Goal: Task Accomplishment & Management: Use online tool/utility

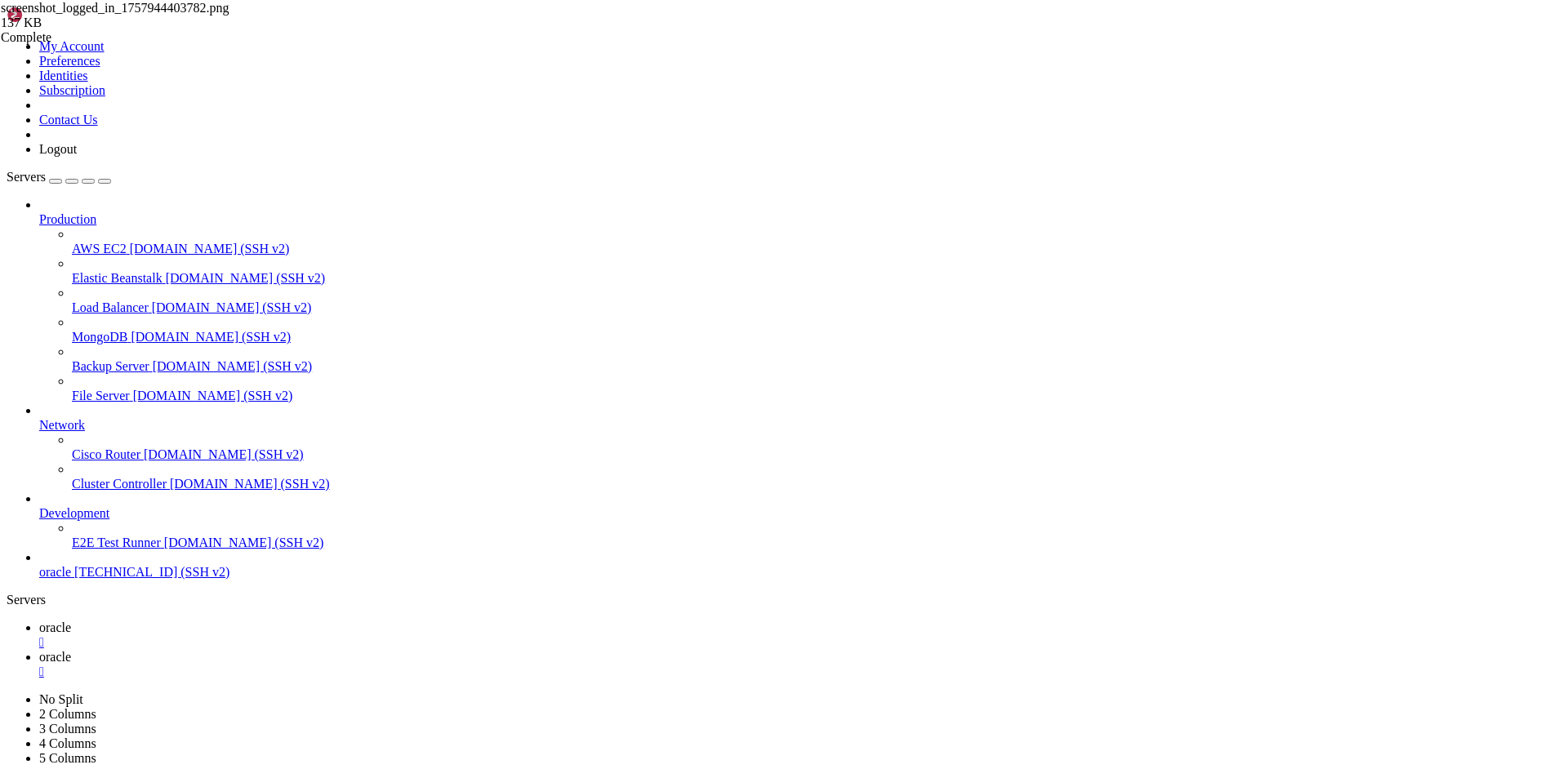
scroll to position [9337, 0]
click at [71, 650] on span "oracle" at bounding box center [54, 657] width 32 height 14
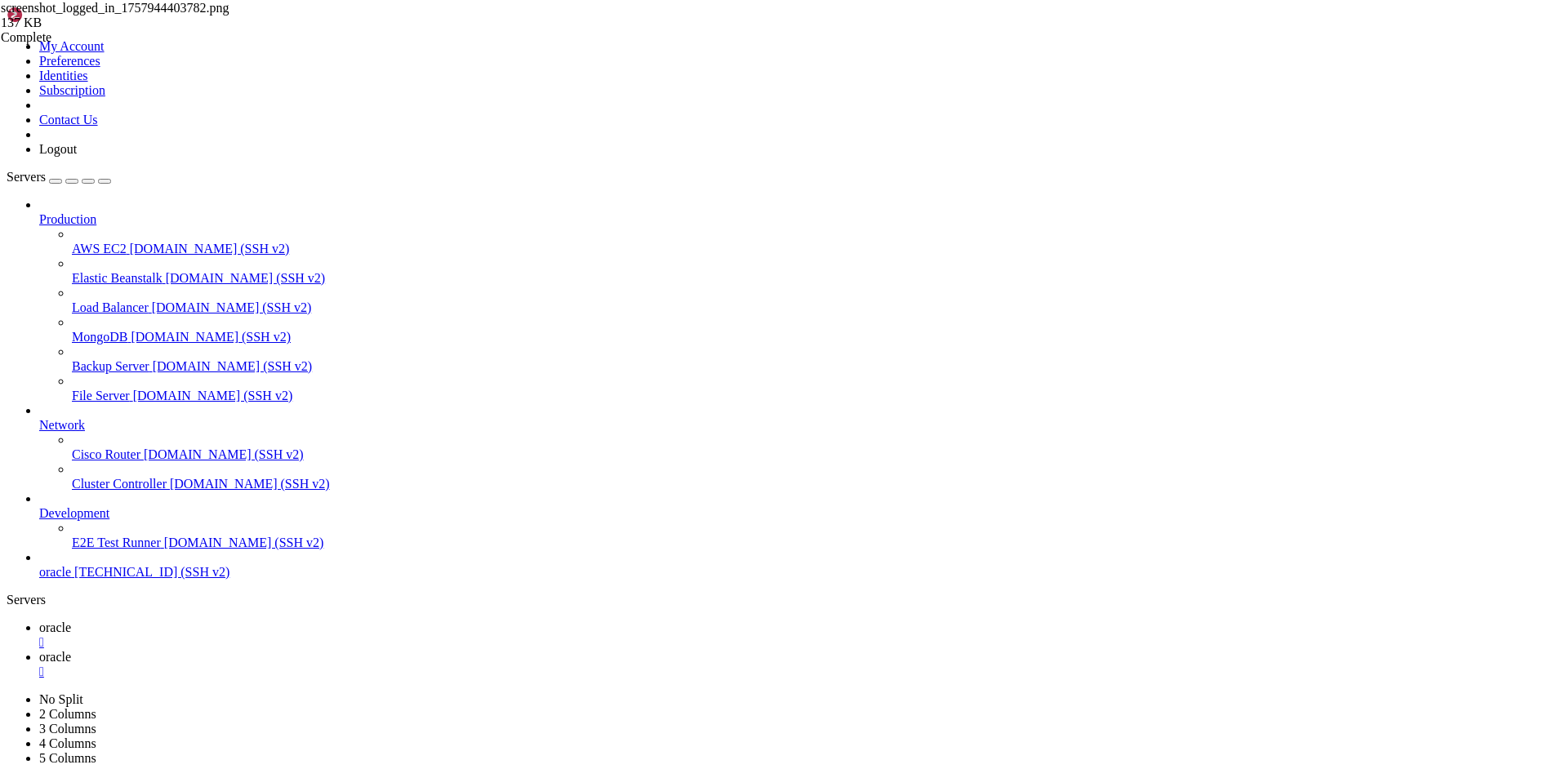
click at [71, 620] on span "oracle" at bounding box center [54, 627] width 32 height 14
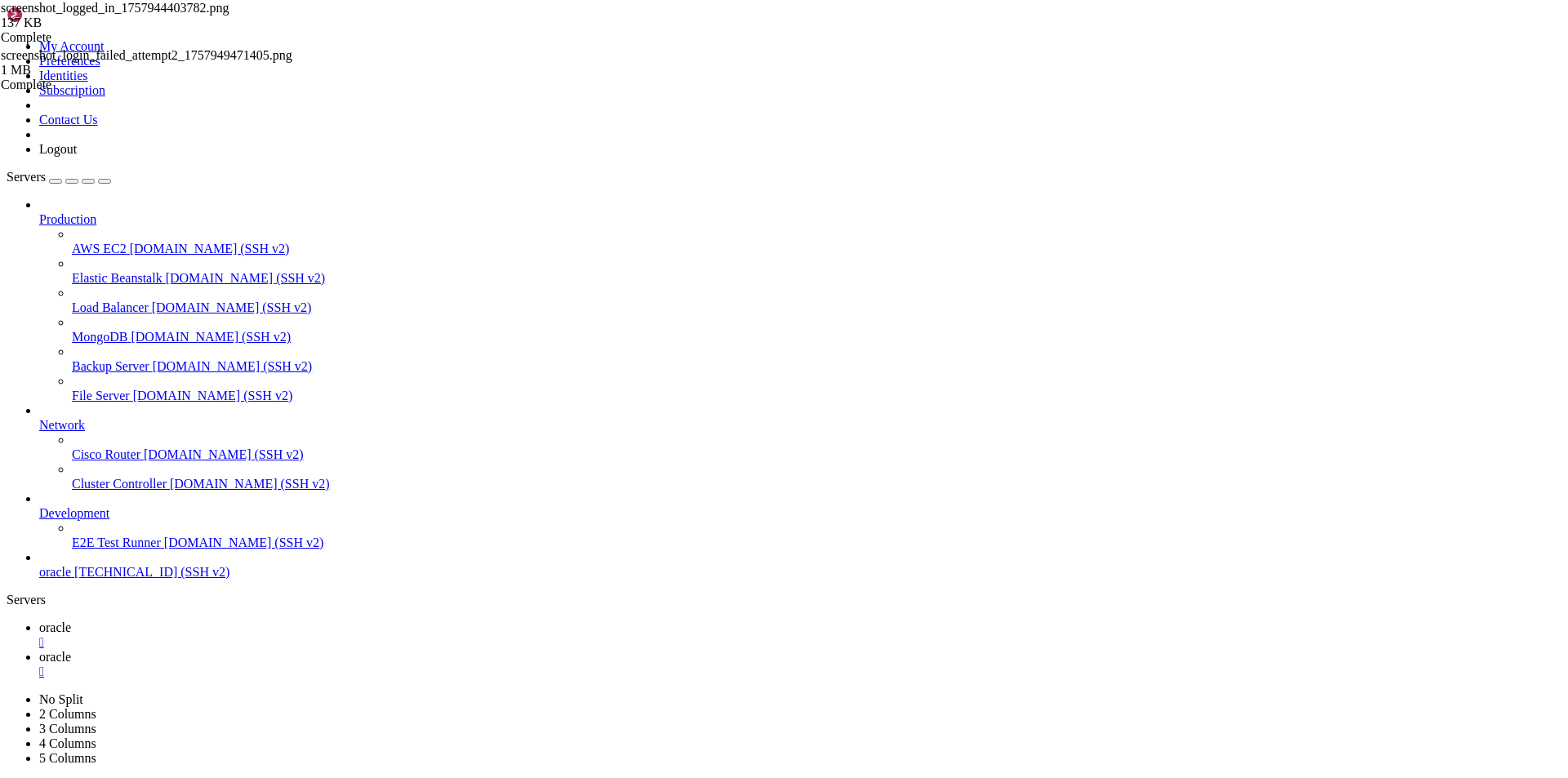
scroll to position [10266, 0]
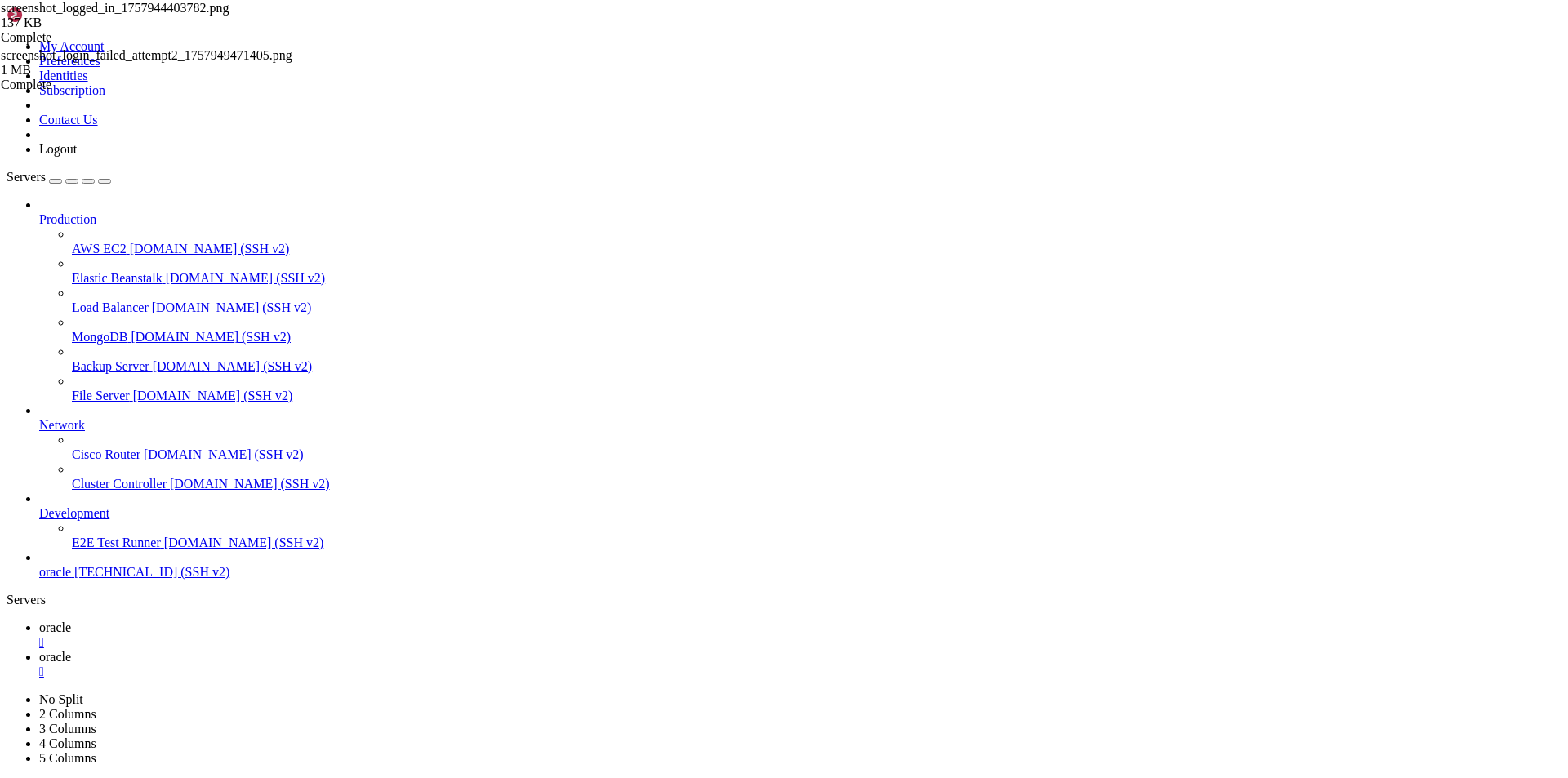
click at [71, 650] on span "oracle" at bounding box center [54, 657] width 32 height 14
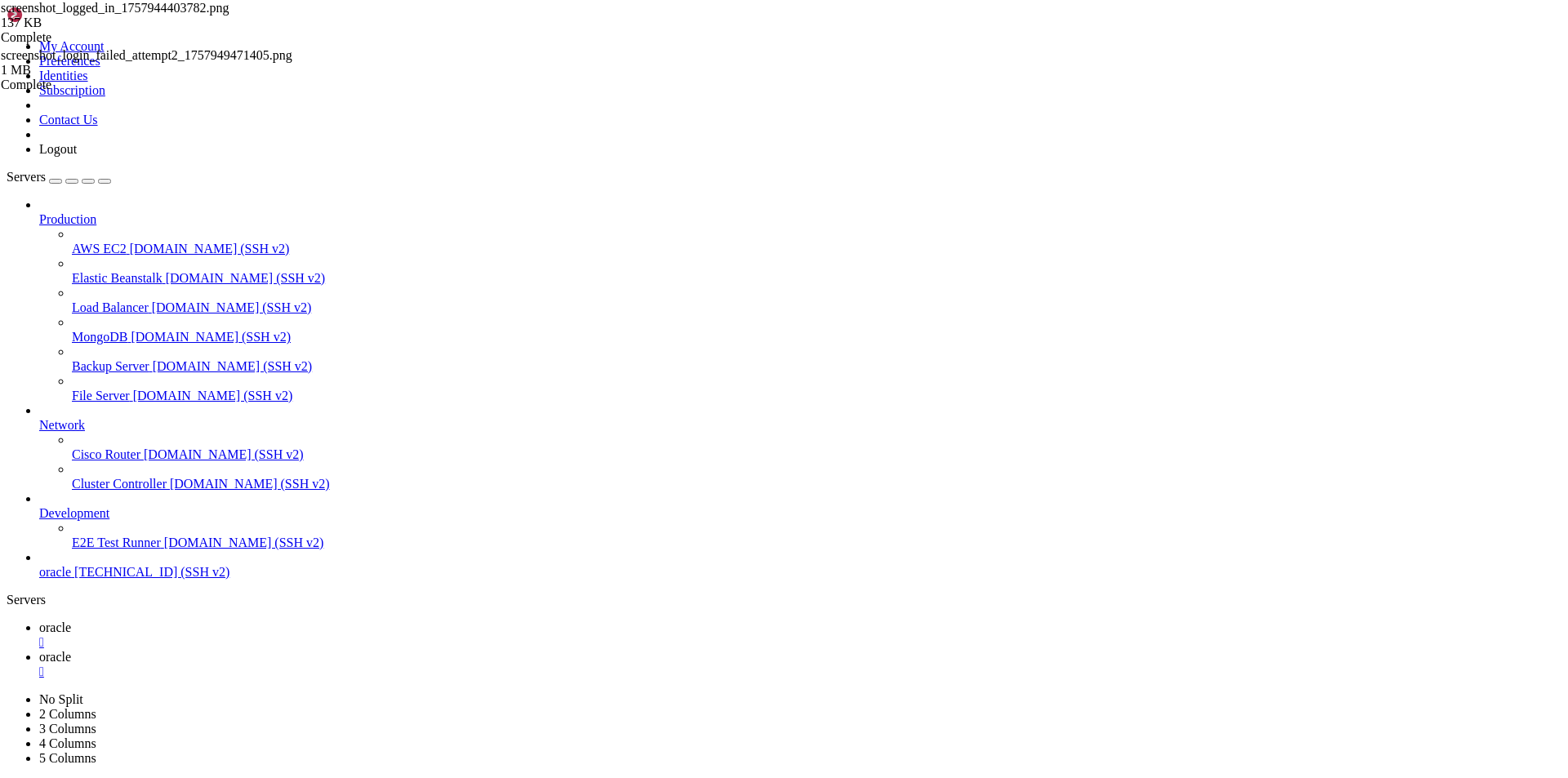
type input "/home/ubuntu/nodejs"
click at [251, 620] on link "oracle " at bounding box center [800, 635] width 1522 height 29
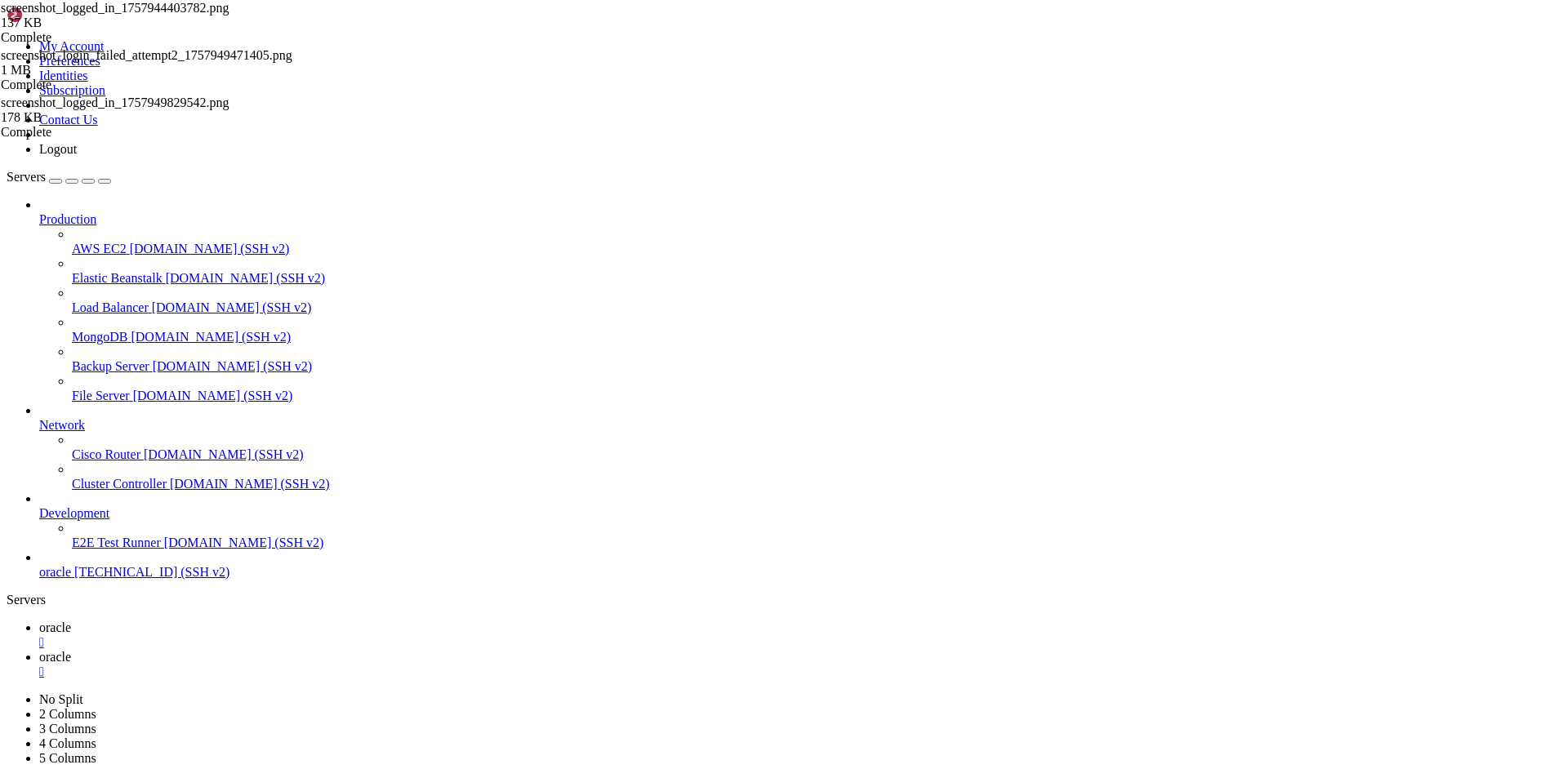
scroll to position [14082, 0]
drag, startPoint x: 121, startPoint y: 1578, endPoint x: 14, endPoint y: 1355, distance: 247.3
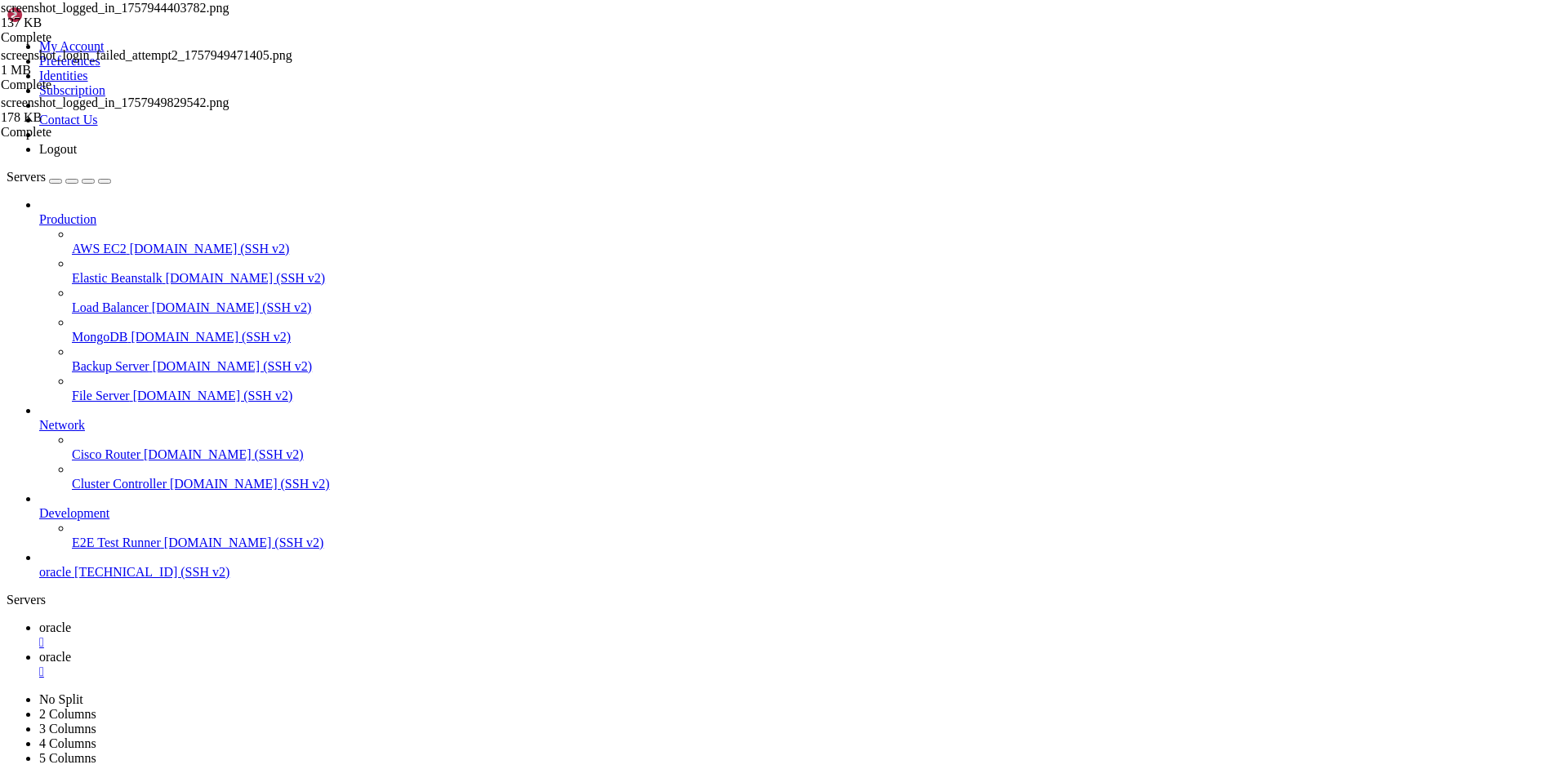
scroll to position [14276, 0]
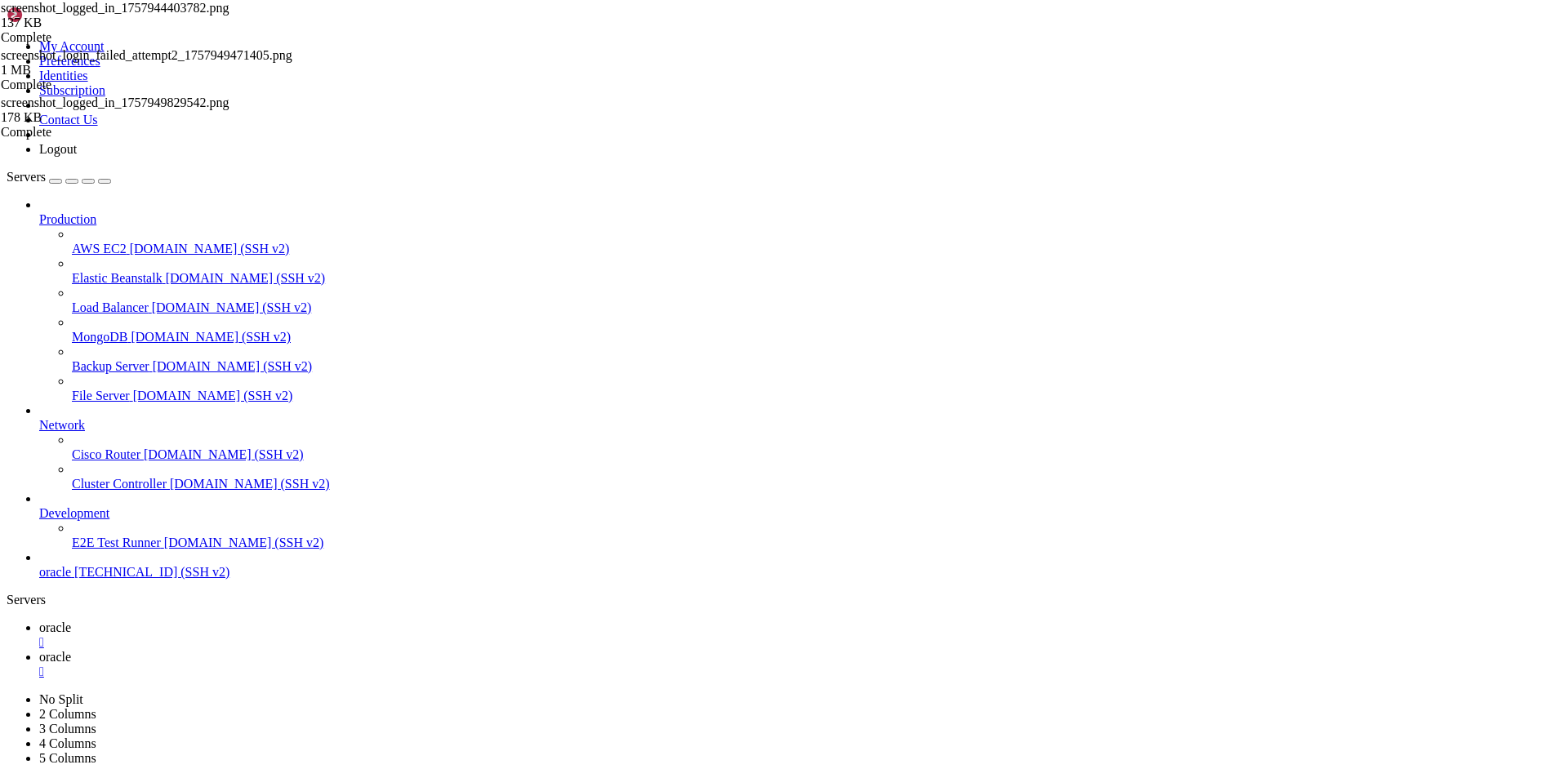
scroll to position [17425, 0]
